Goal: Find specific page/section: Find specific page/section

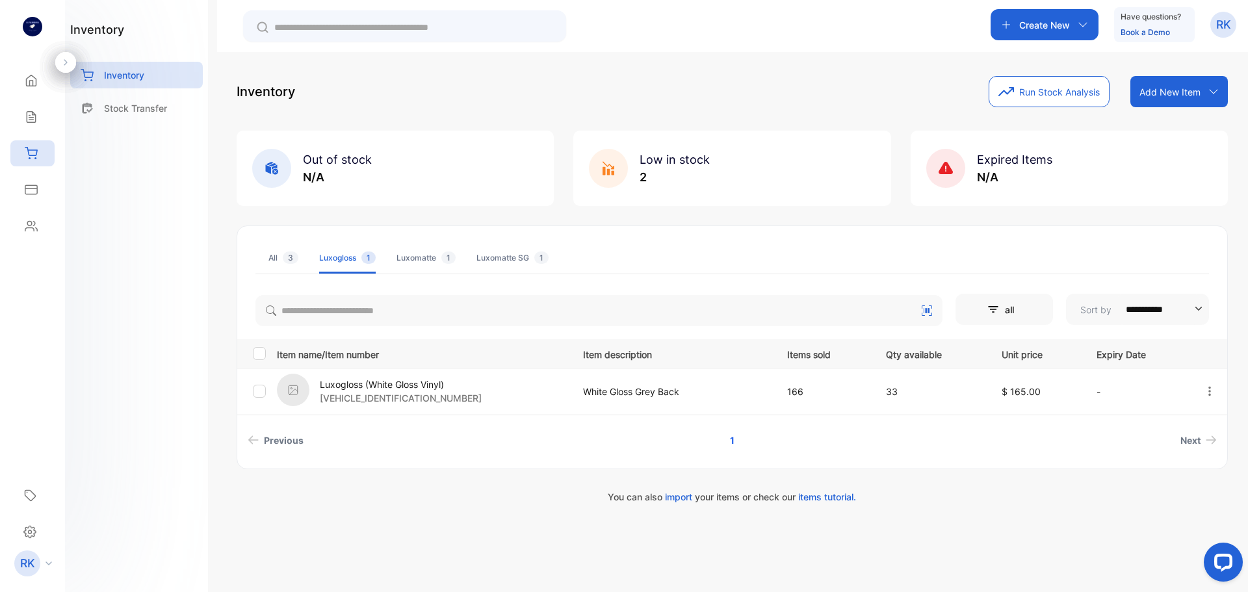
click at [413, 265] on li "Luxomatte 1" at bounding box center [426, 257] width 59 height 31
click at [517, 246] on li "Luxomatte SG 1" at bounding box center [512, 257] width 72 height 31
click at [447, 255] on span "1" at bounding box center [448, 258] width 14 height 12
click at [296, 259] on span "3" at bounding box center [291, 258] width 16 height 12
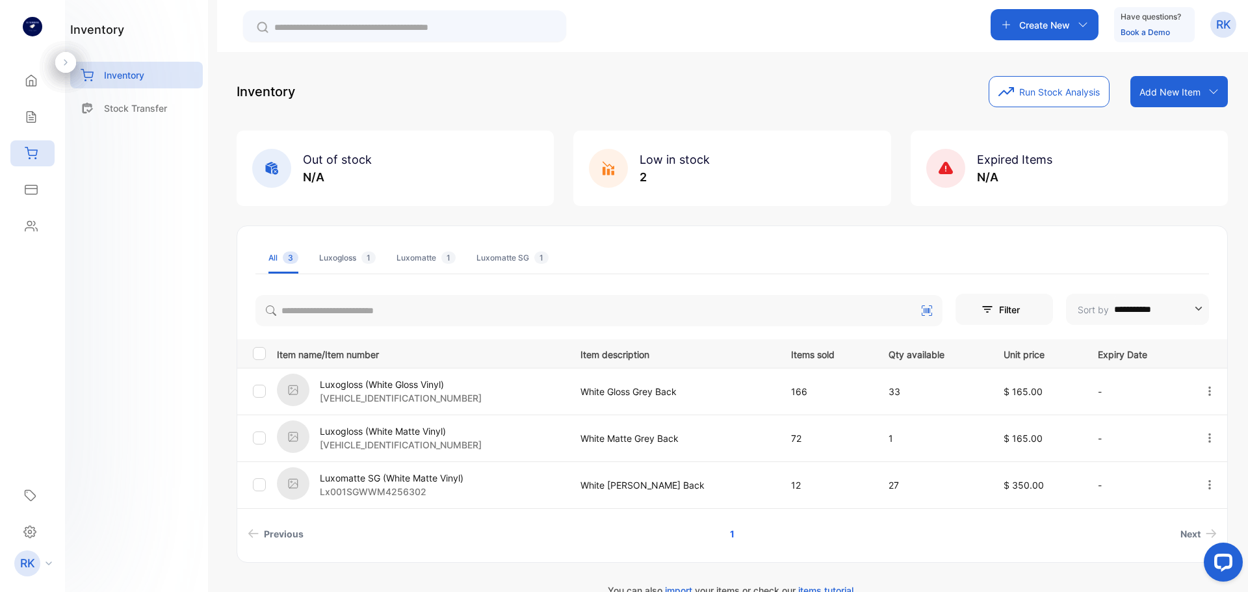
click at [436, 255] on div "Luxomatte 1" at bounding box center [426, 258] width 59 height 12
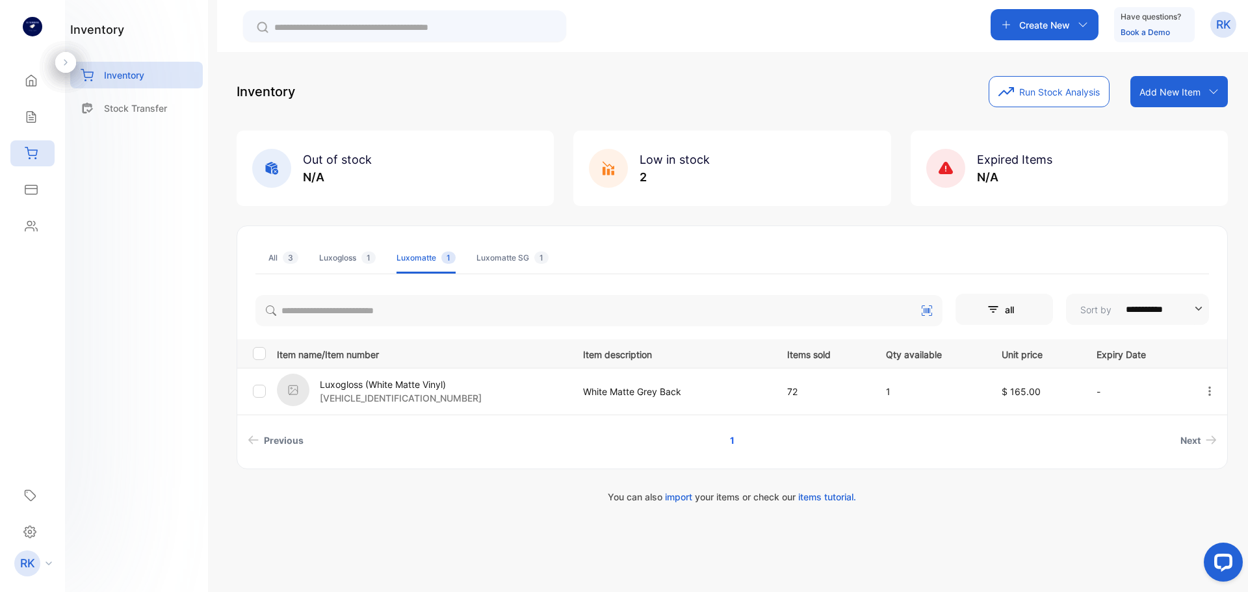
click at [528, 263] on div "Luxomatte SG 1" at bounding box center [512, 258] width 72 height 12
click at [123, 76] on p "Inventory" at bounding box center [124, 75] width 40 height 14
click at [136, 106] on p "Stock Transfer" at bounding box center [135, 108] width 63 height 14
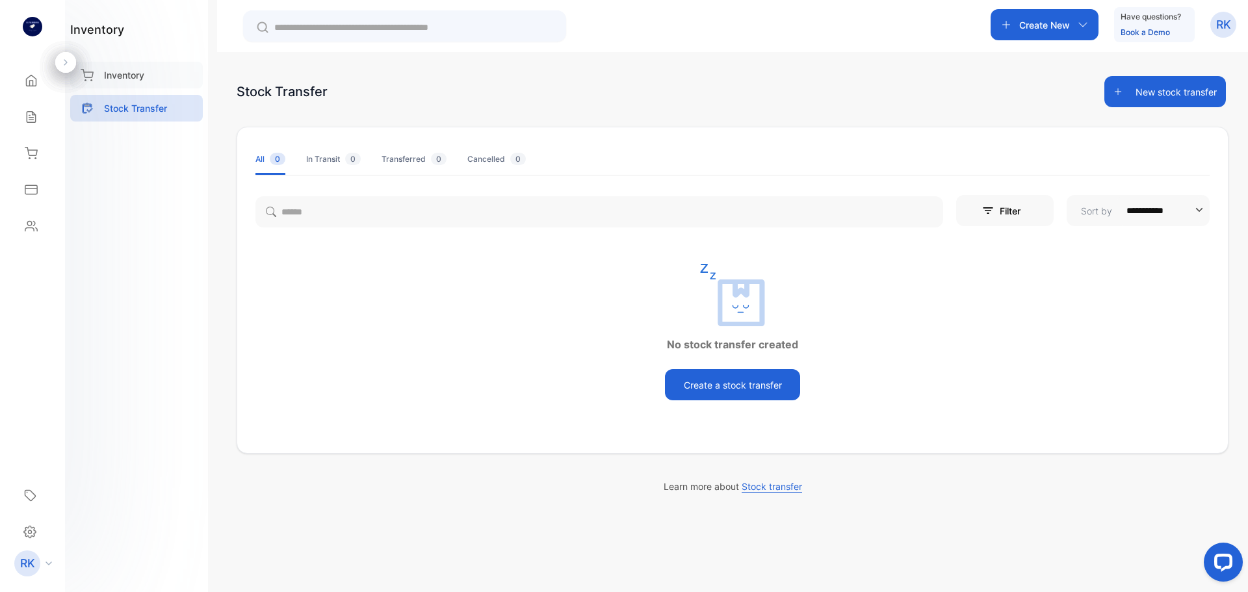
click at [107, 86] on div "Inventory" at bounding box center [136, 75] width 133 height 27
